Goal: Use online tool/utility: Utilize a website feature to perform a specific function

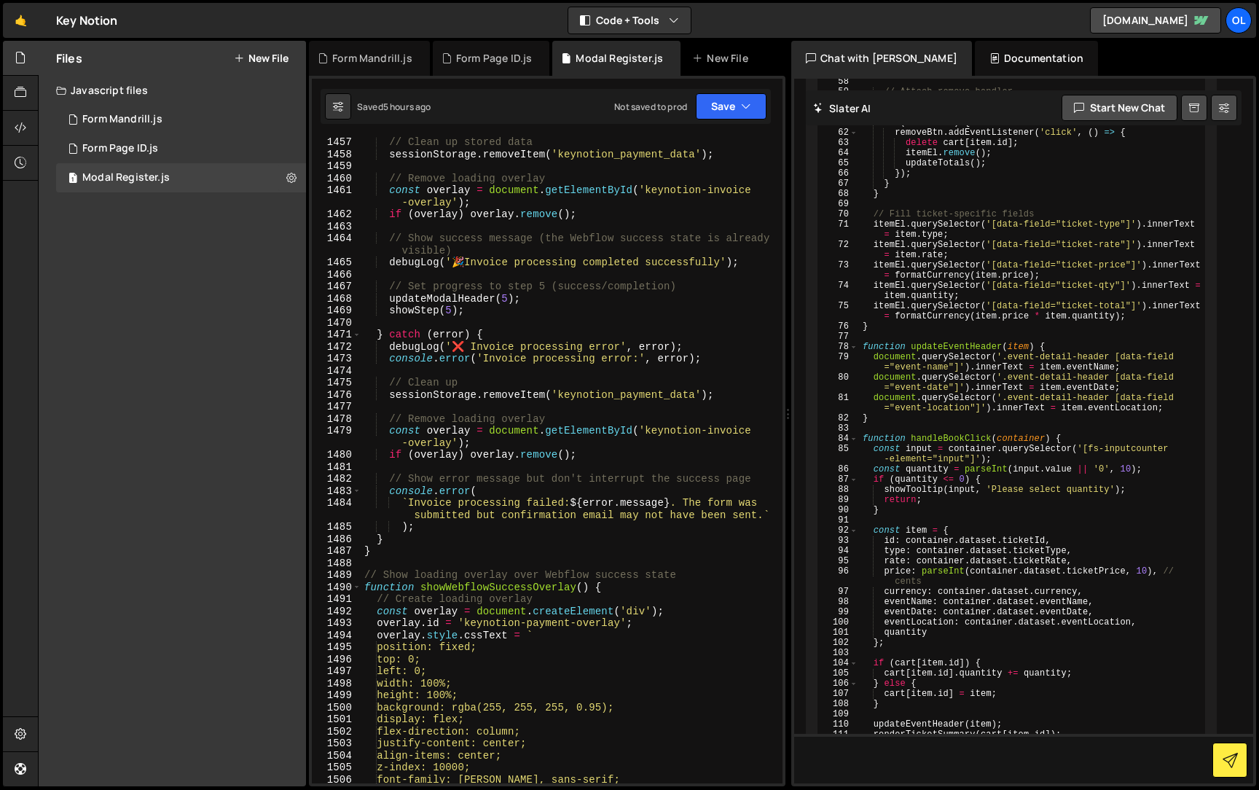
scroll to position [21983, 0]
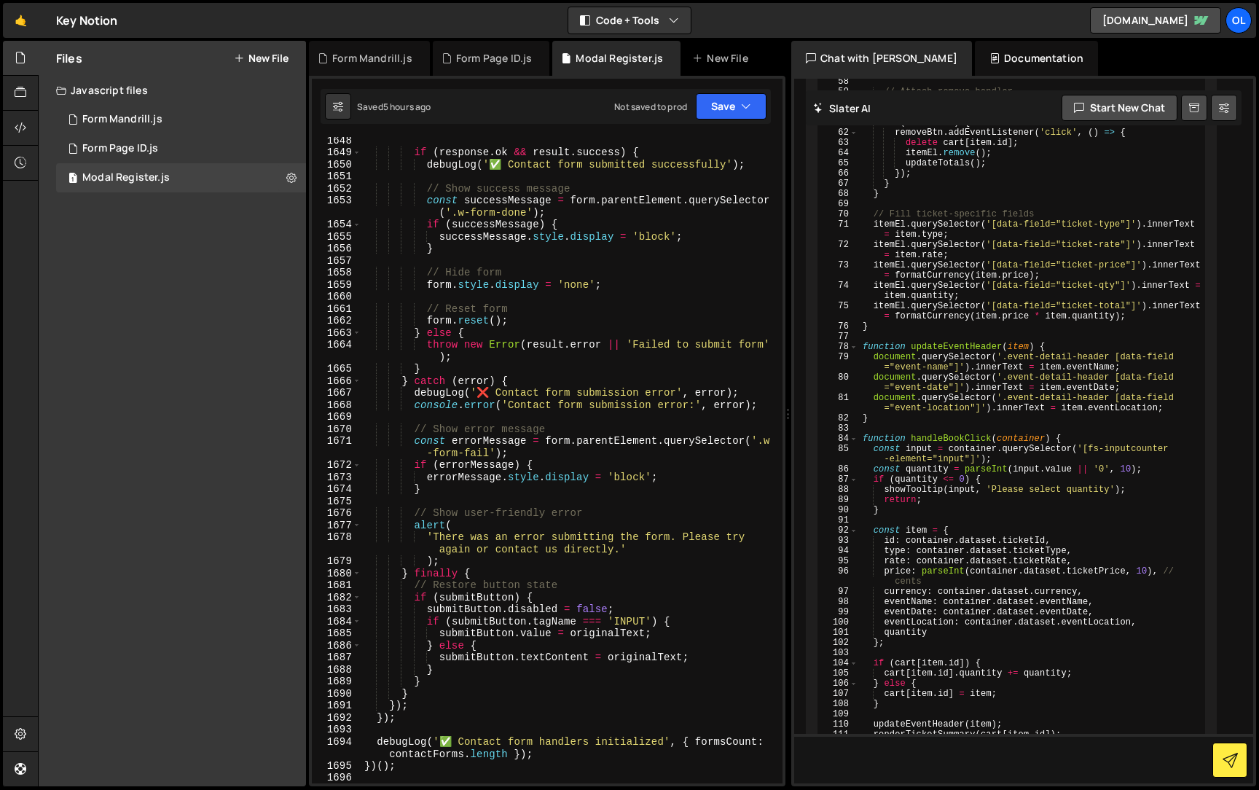
click at [602, 636] on div "if ( response . ok && result . success ) { debugLog ( '✅ Contact form submitted…" at bounding box center [568, 469] width 415 height 670
type textarea "})();"
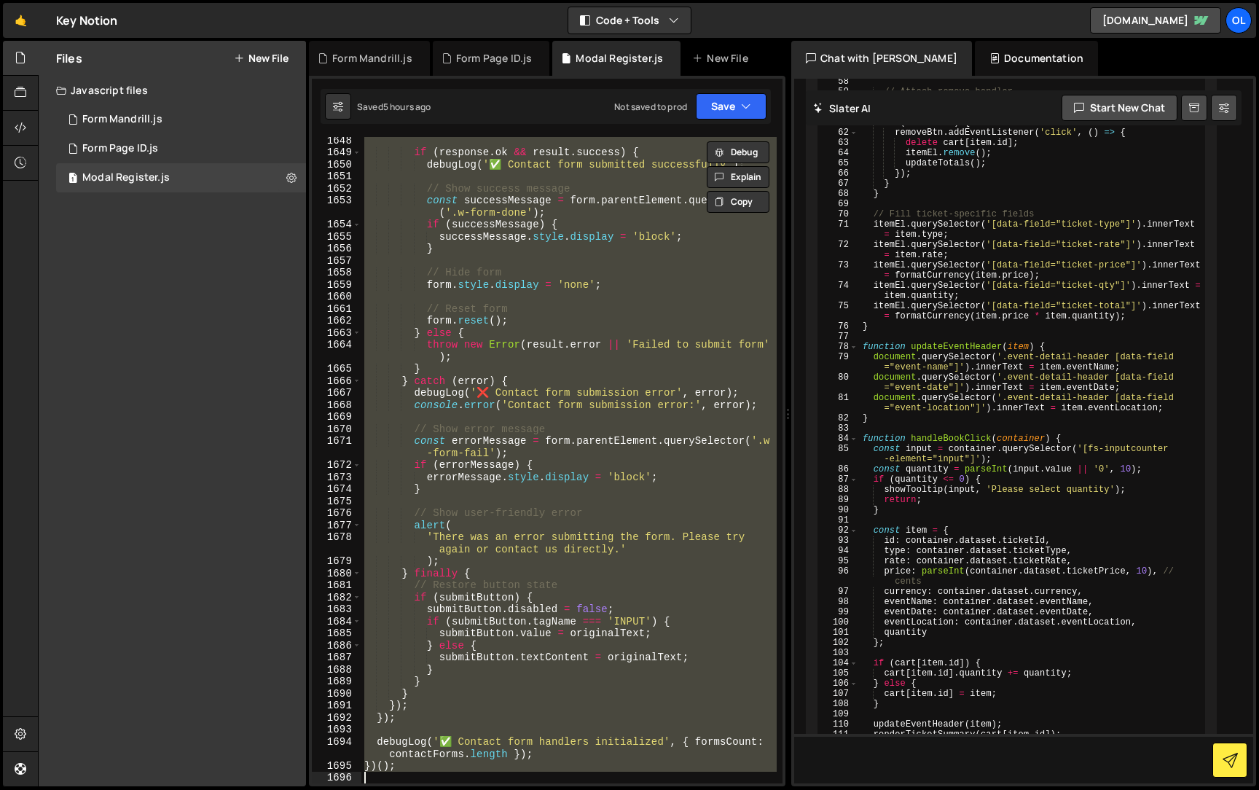
paste textarea
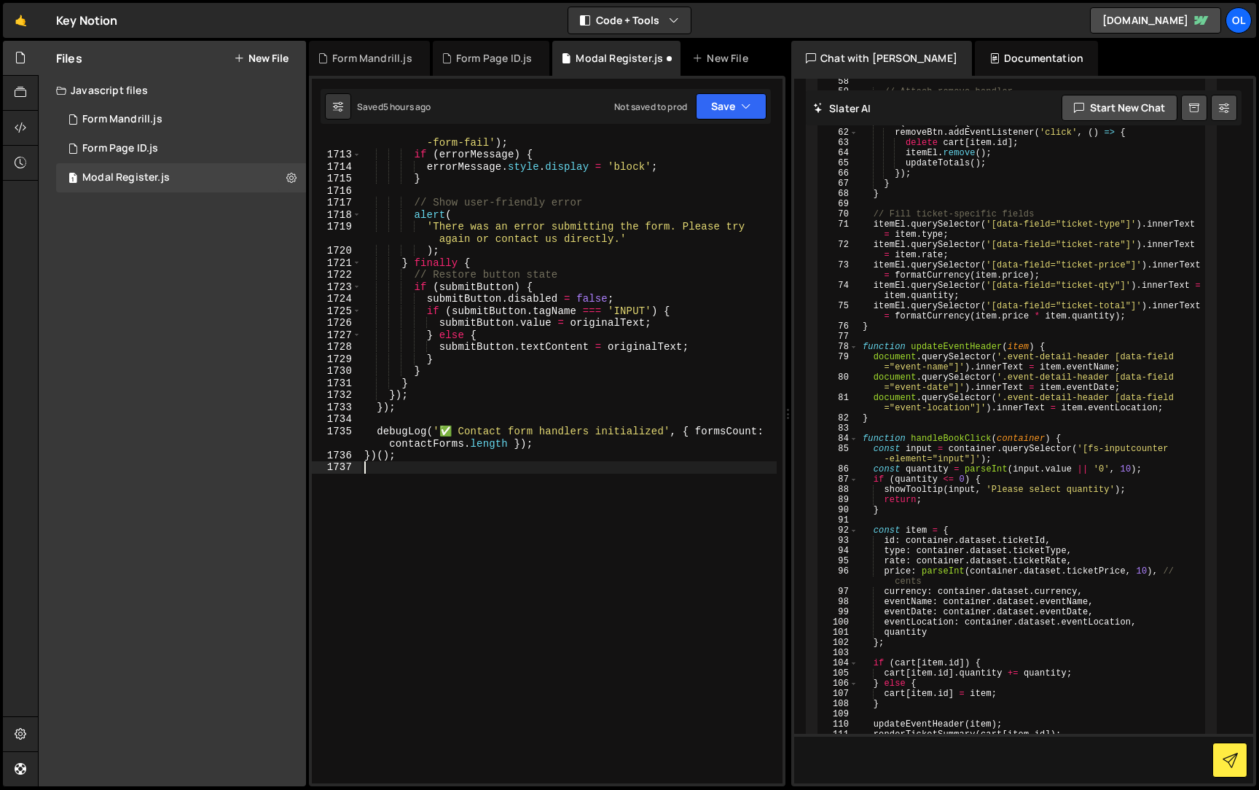
scroll to position [22843, 0]
click at [731, 114] on button "Save" at bounding box center [731, 106] width 71 height 26
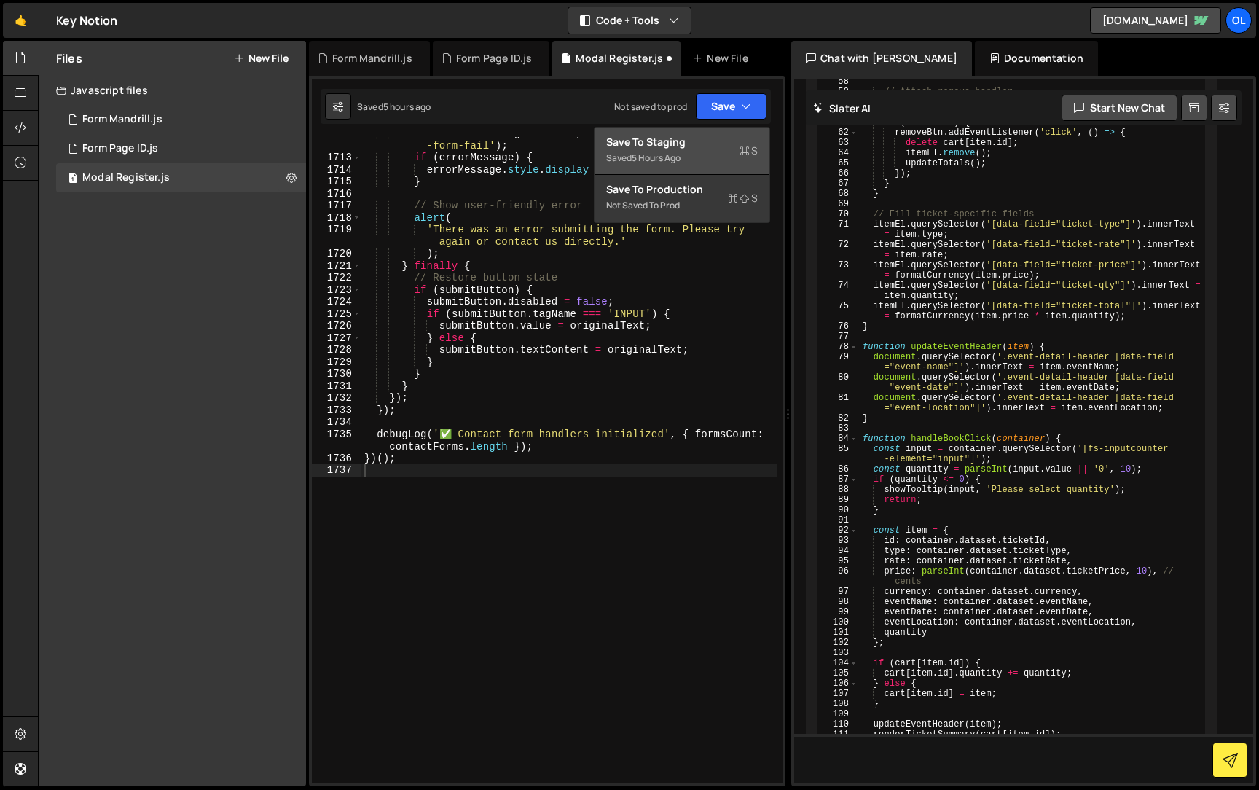
click at [726, 147] on div "Save to Staging S" at bounding box center [681, 142] width 151 height 15
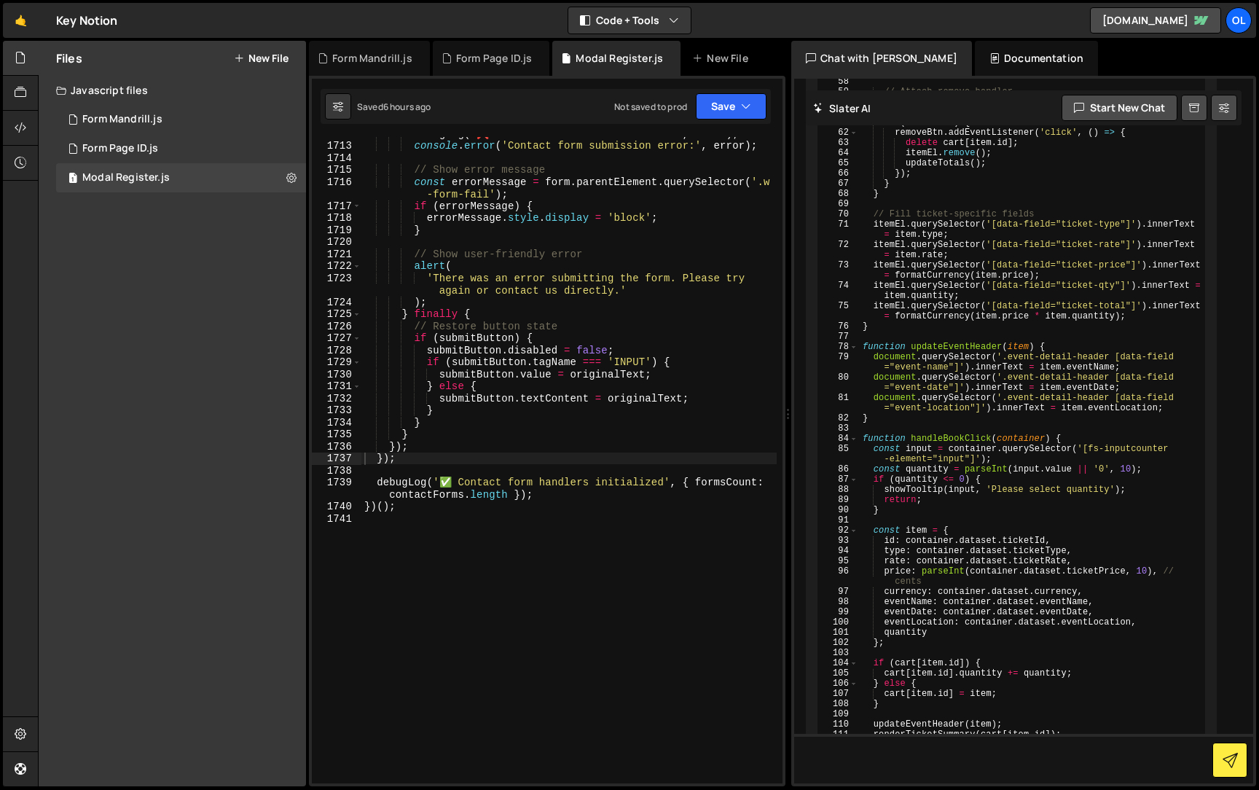
click at [436, 355] on div "debugLog ( '❌ Contact form submission error' , error ) ; console . error ( 'Con…" at bounding box center [568, 462] width 415 height 670
type textarea "})();"
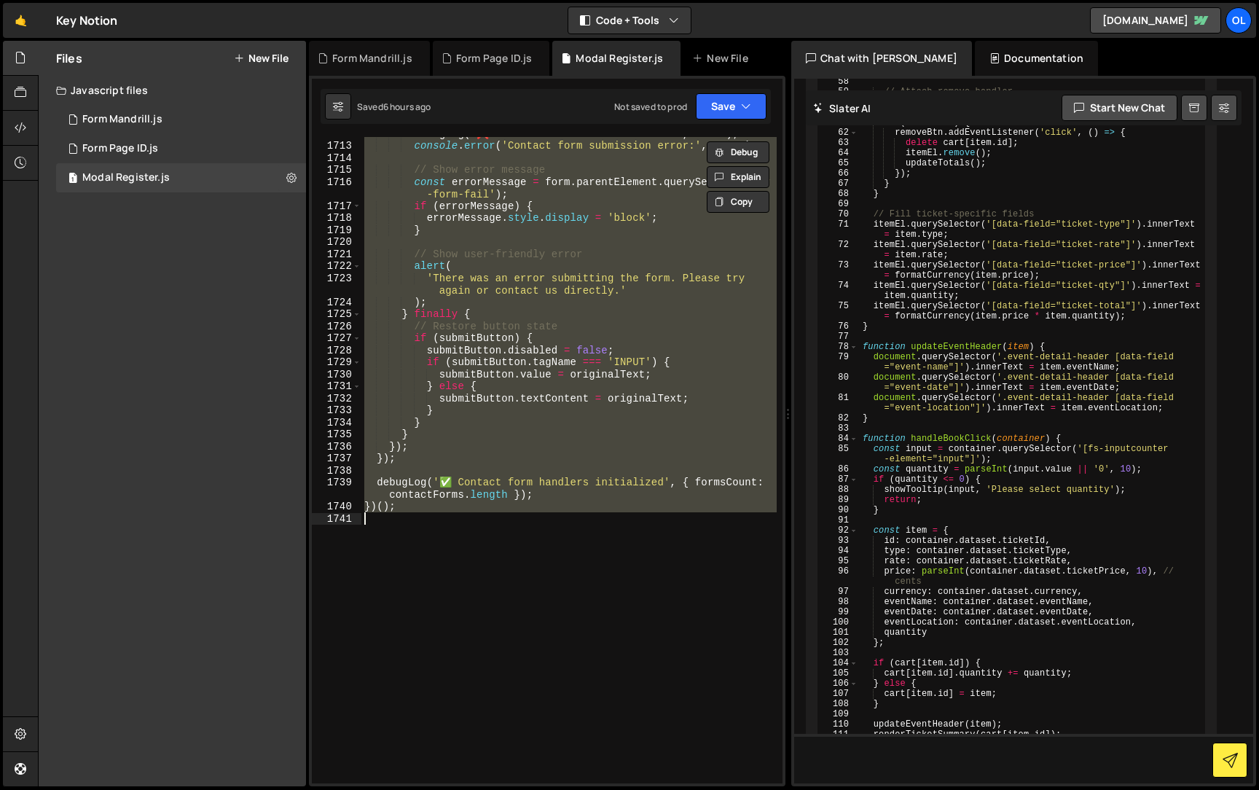
paste textarea
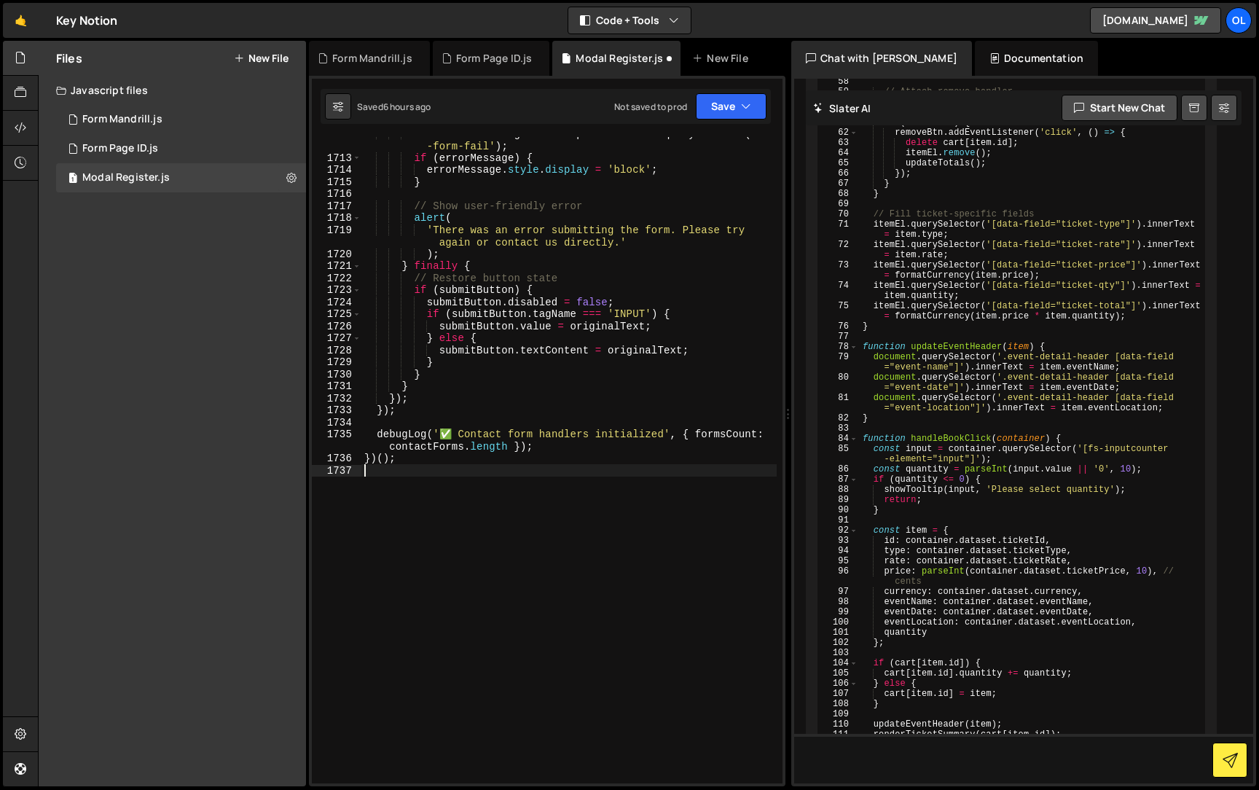
scroll to position [22855, 0]
click at [734, 112] on button "Save" at bounding box center [731, 106] width 71 height 26
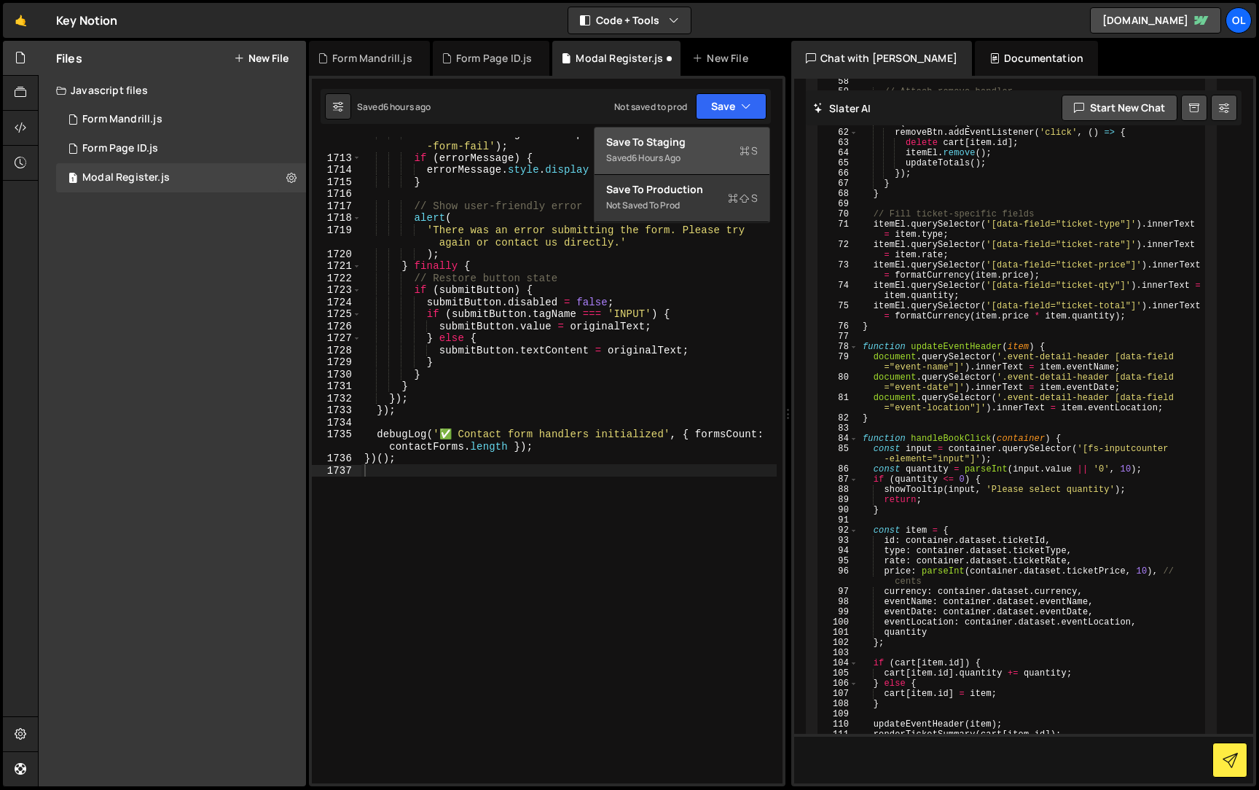
click at [701, 152] on div "Saved 6 hours ago" at bounding box center [681, 157] width 151 height 17
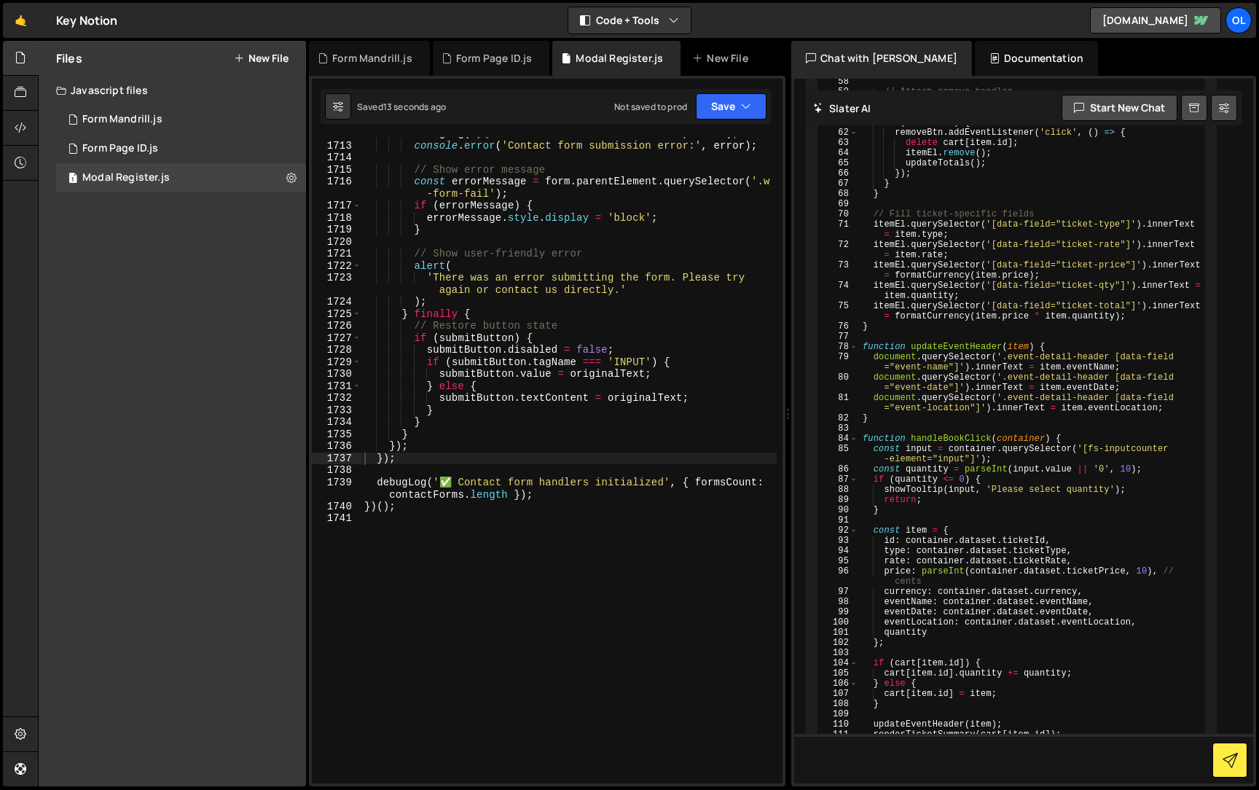
click at [530, 264] on div "debugLog ( '❌ Contact form submission error' , error ) ; console . error ( 'Con…" at bounding box center [568, 462] width 415 height 670
type textarea "})();"
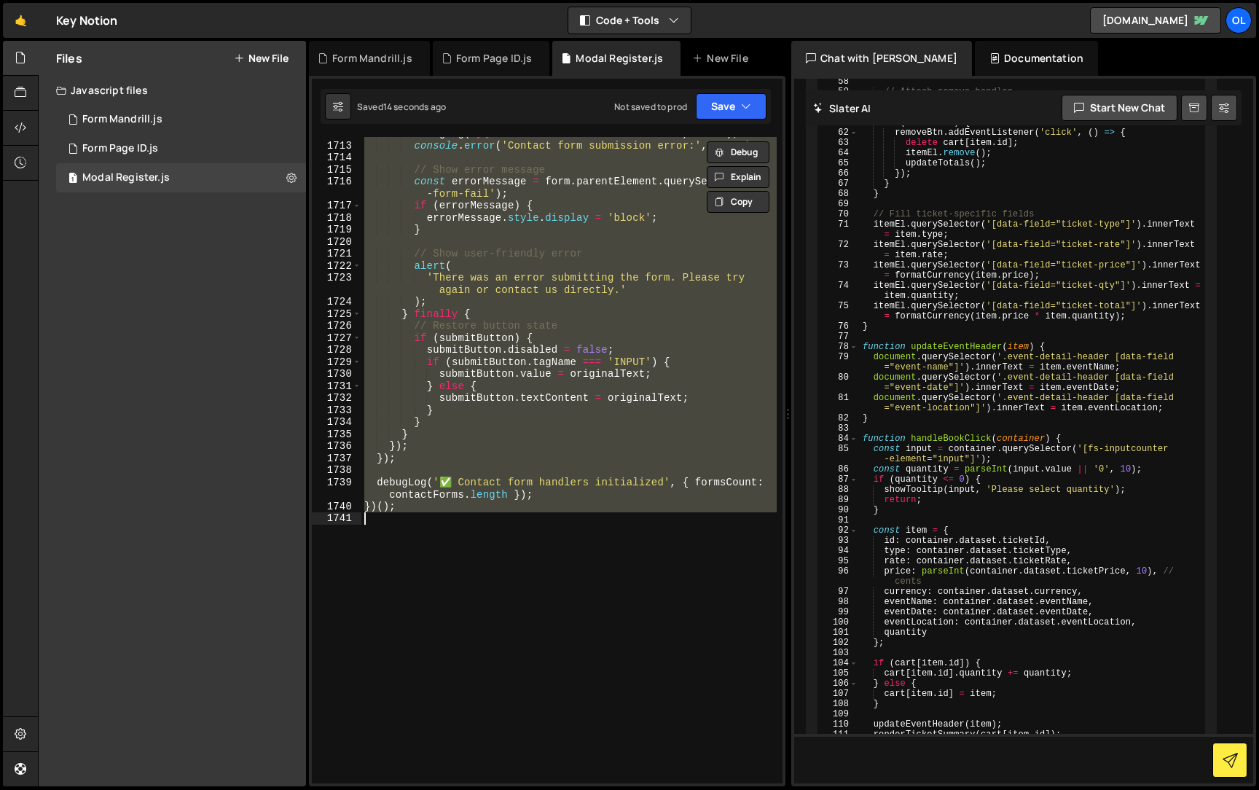
paste textarea
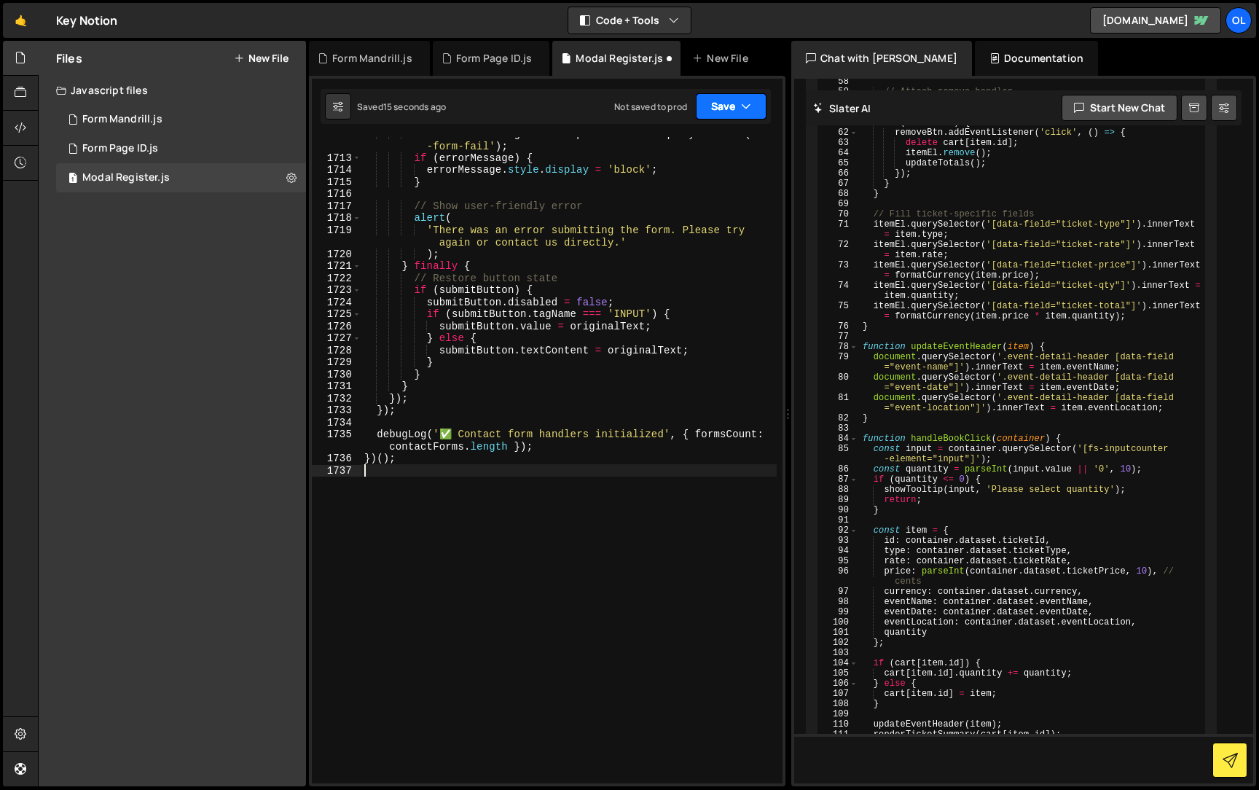
click at [732, 102] on button "Save" at bounding box center [731, 106] width 71 height 26
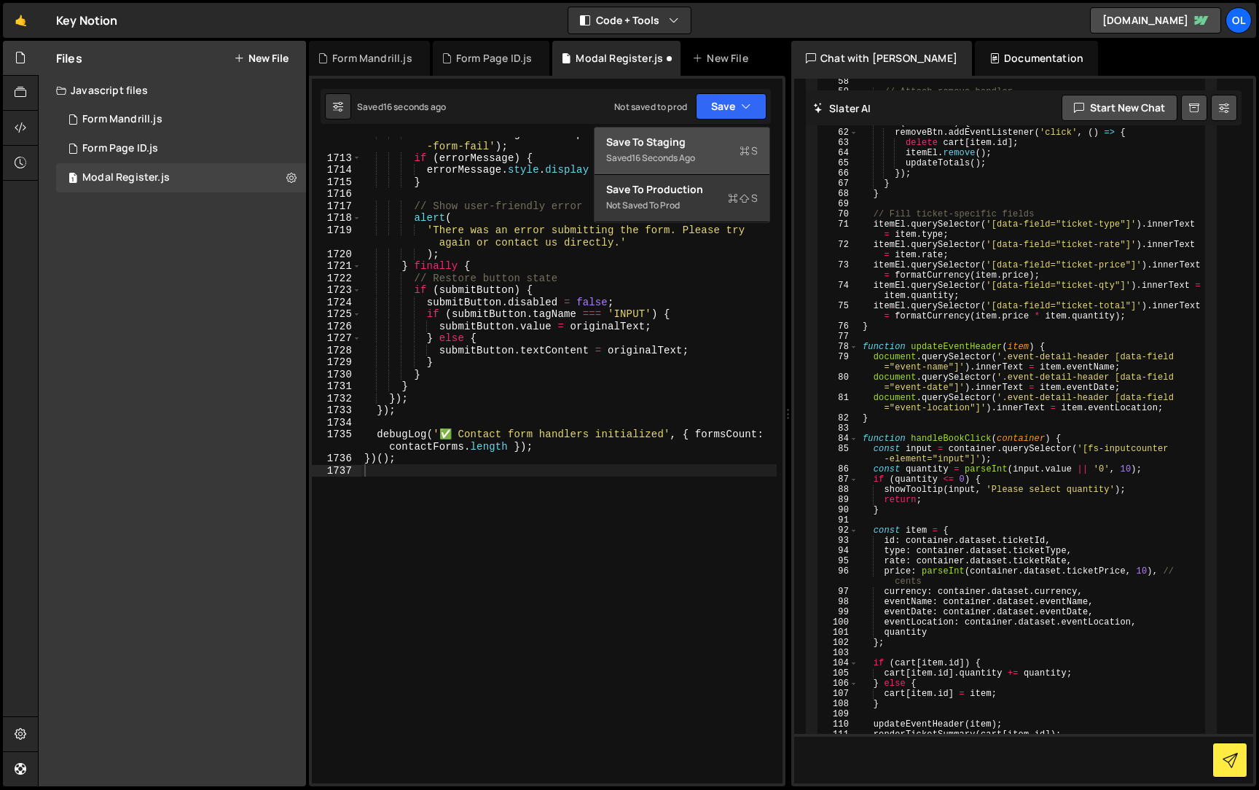
click at [699, 149] on div "Saved 16 seconds ago" at bounding box center [681, 157] width 151 height 17
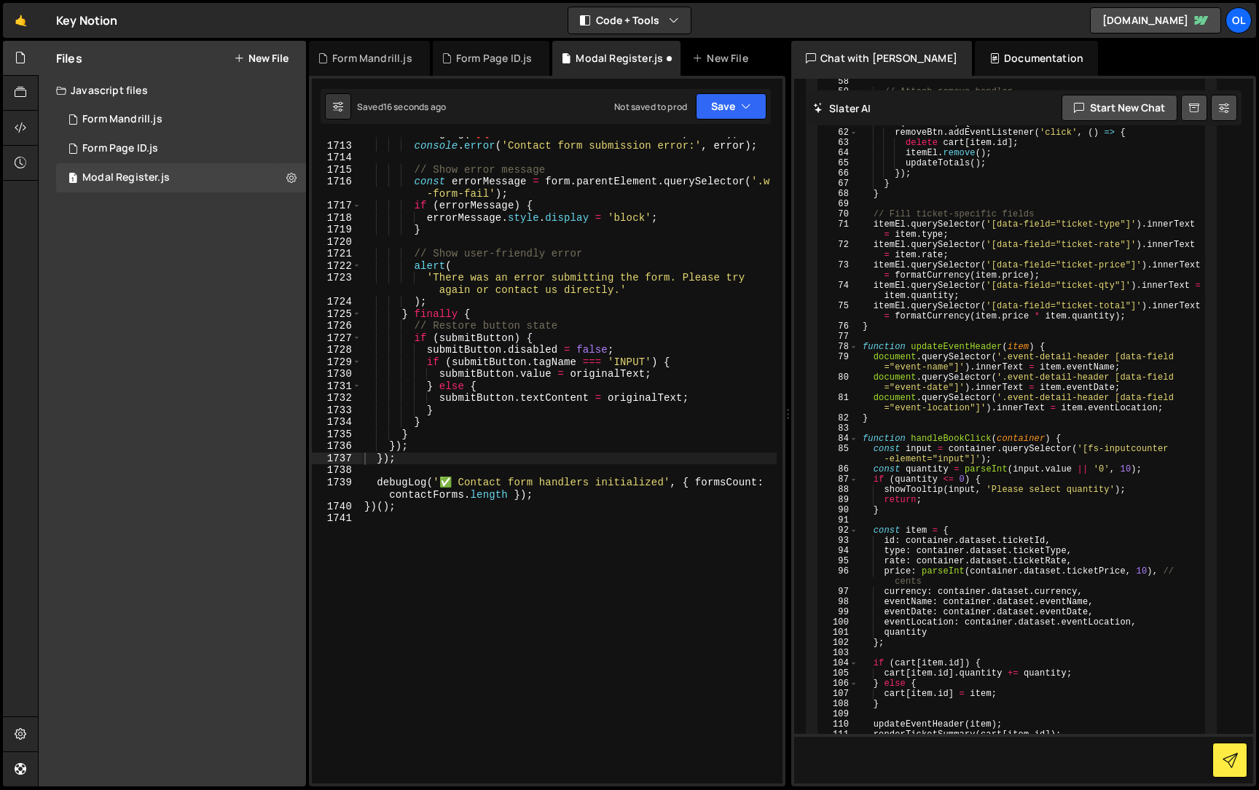
scroll to position [22843, 0]
